Goal: Task Accomplishment & Management: Use online tool/utility

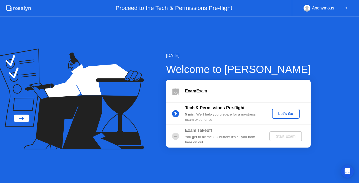
click at [278, 112] on div "Let's Go" at bounding box center [285, 114] width 23 height 4
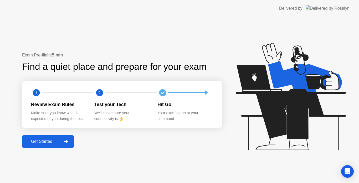
click at [68, 138] on div at bounding box center [66, 142] width 13 height 12
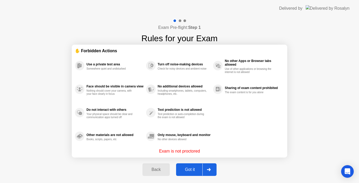
click at [192, 173] on button "Got it" at bounding box center [196, 169] width 40 height 13
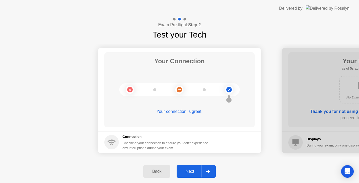
click at [192, 173] on div "Next" at bounding box center [189, 171] width 23 height 5
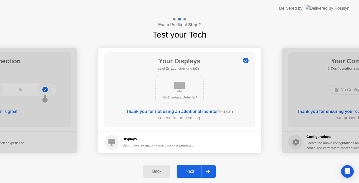
click at [192, 173] on div "Next" at bounding box center [189, 171] width 23 height 5
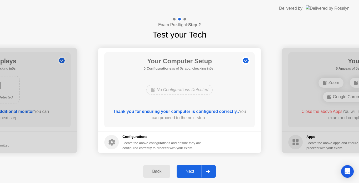
click at [192, 173] on div "Next" at bounding box center [189, 171] width 23 height 5
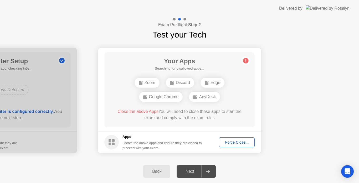
click at [221, 144] on div "Force Close..." at bounding box center [237, 142] width 32 height 4
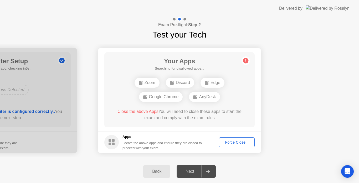
click at [240, 142] on div "Force Close..." at bounding box center [237, 142] width 32 height 4
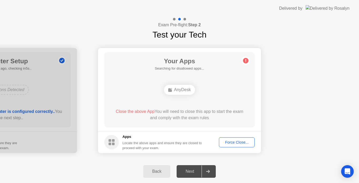
click at [230, 144] on div "Force Close..." at bounding box center [237, 142] width 32 height 4
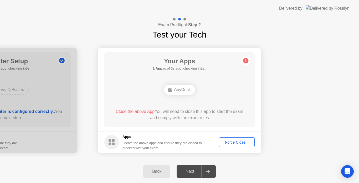
click at [224, 143] on div "Force Close..." at bounding box center [237, 142] width 32 height 4
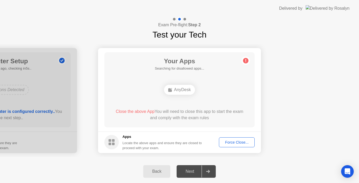
click at [225, 139] on button "Force Close..." at bounding box center [237, 142] width 36 height 10
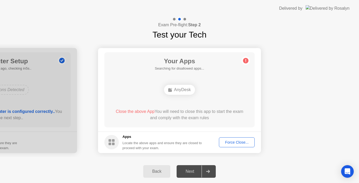
click at [228, 140] on div "Force Close..." at bounding box center [237, 142] width 32 height 4
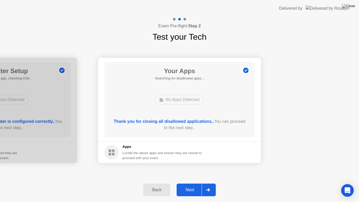
click at [188, 183] on div "Next" at bounding box center [189, 189] width 23 height 5
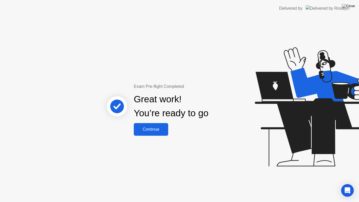
click at [159, 130] on div "Continue" at bounding box center [150, 129] width 31 height 5
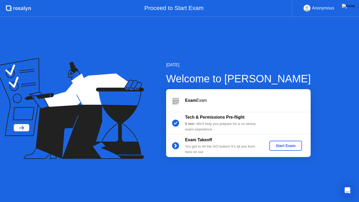
click at [287, 147] on div "Start Exam" at bounding box center [285, 145] width 28 height 4
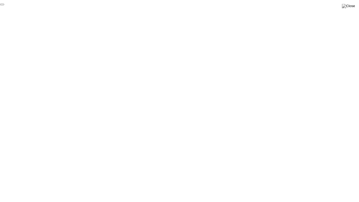
click div "End Proctoring Session"
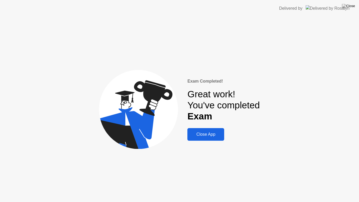
click at [212, 133] on div "Close App" at bounding box center [206, 134] width 34 height 5
